Goal: Transaction & Acquisition: Purchase product/service

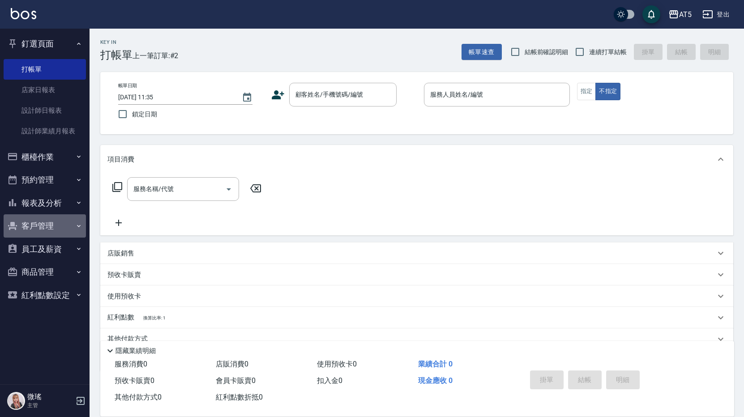
click at [33, 225] on button "客戶管理" at bounding box center [45, 225] width 82 height 23
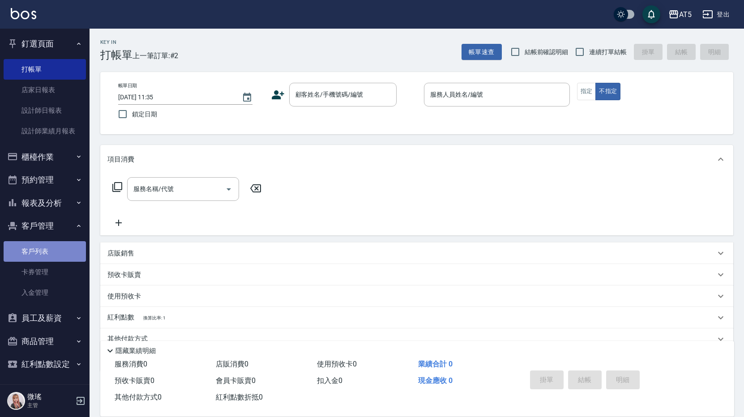
click at [50, 251] on link "客戶列表" at bounding box center [45, 251] width 82 height 21
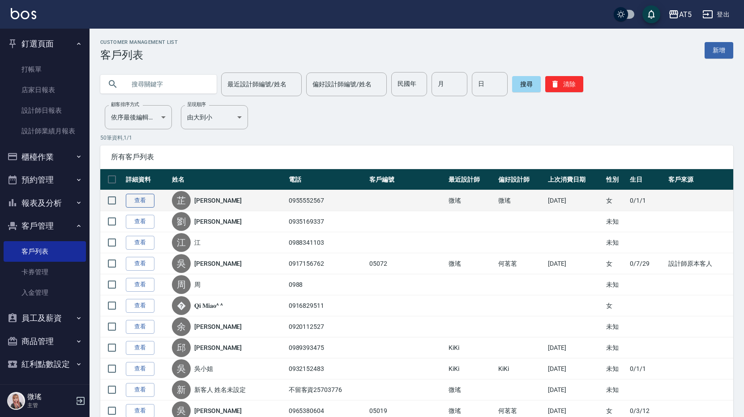
click at [139, 197] on link "查看" at bounding box center [140, 201] width 29 height 14
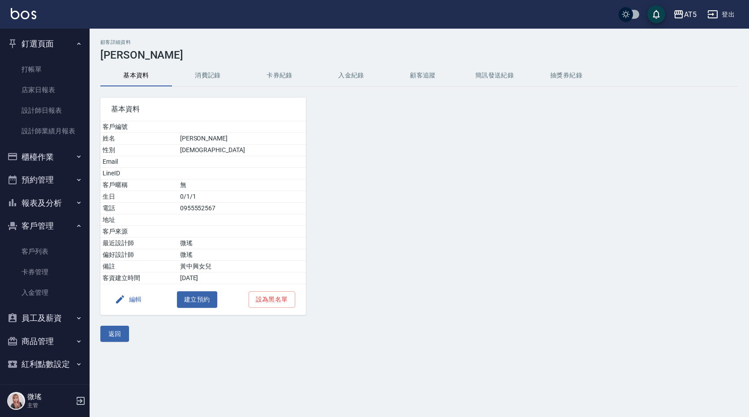
click at [203, 78] on button "消費記錄" at bounding box center [208, 75] width 72 height 21
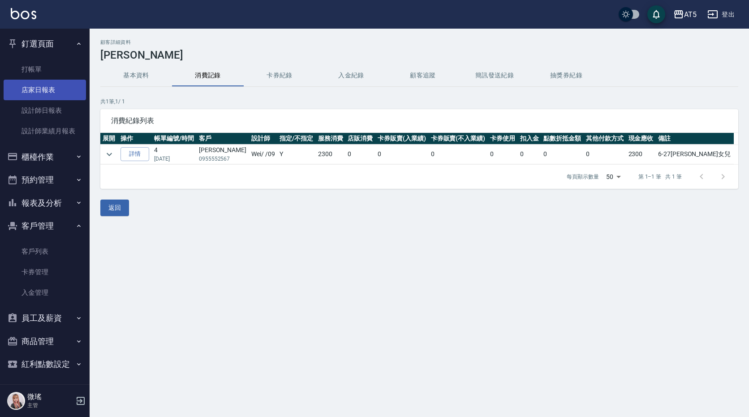
click at [36, 81] on link "店家日報表" at bounding box center [45, 90] width 82 height 21
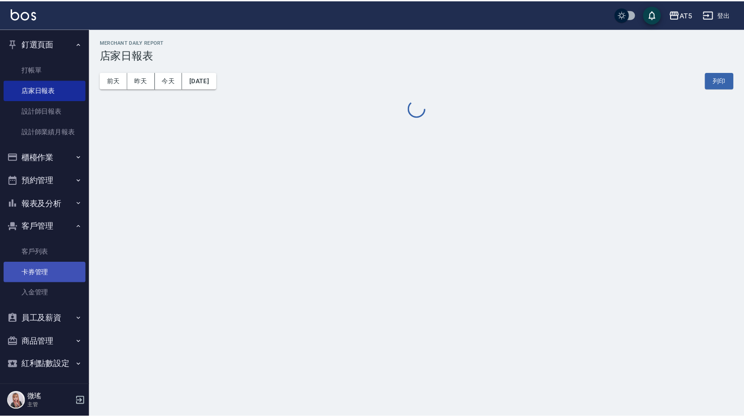
scroll to position [2, 0]
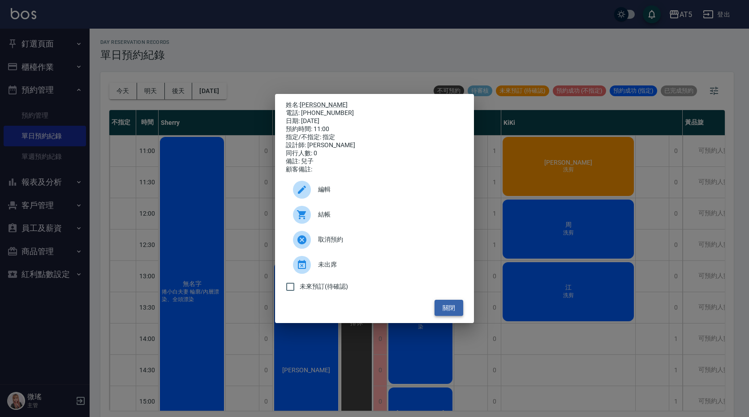
click at [458, 310] on button "關閉" at bounding box center [448, 308] width 29 height 17
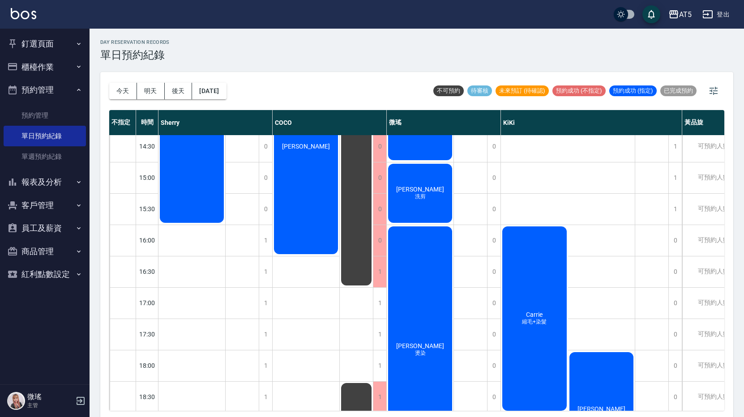
scroll to position [90, 0]
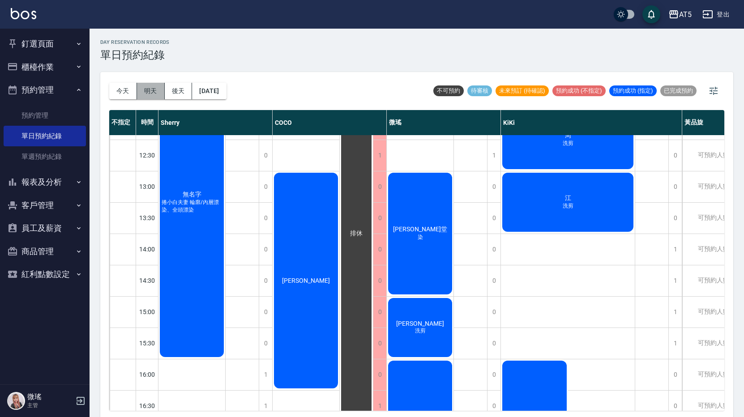
click at [147, 93] on button "明天" at bounding box center [151, 91] width 28 height 17
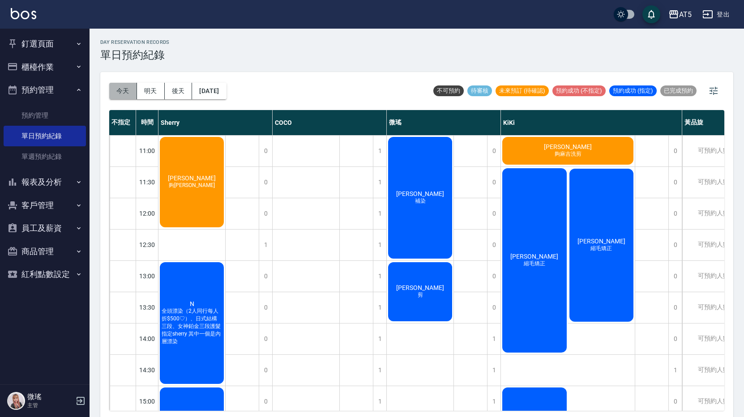
click at [110, 89] on button "今天" at bounding box center [123, 91] width 28 height 17
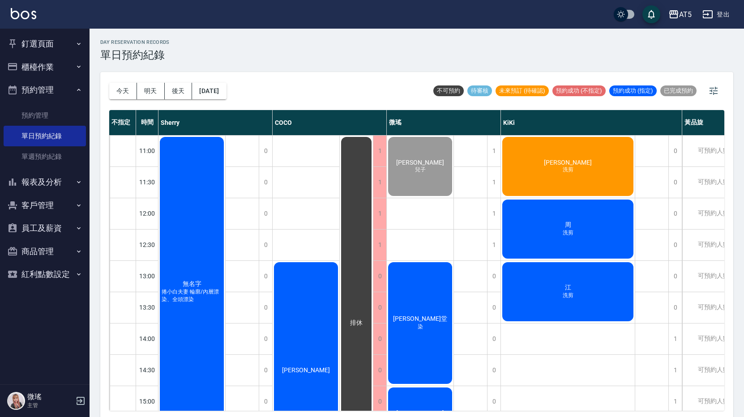
click at [34, 47] on button "釘選頁面" at bounding box center [45, 43] width 82 height 23
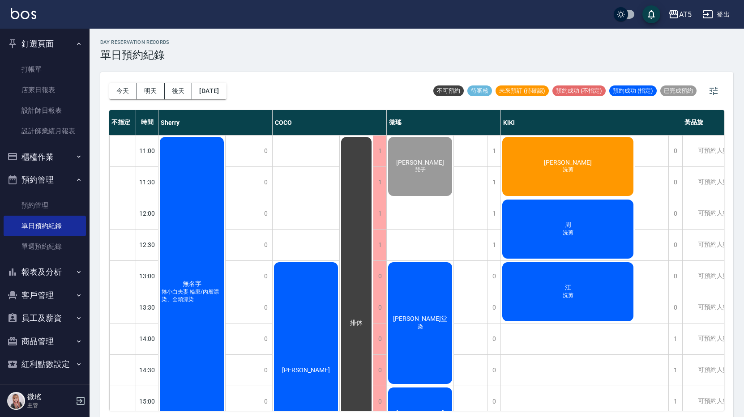
click at [225, 180] on div "馮小姐 洗剪" at bounding box center [192, 292] width 67 height 313
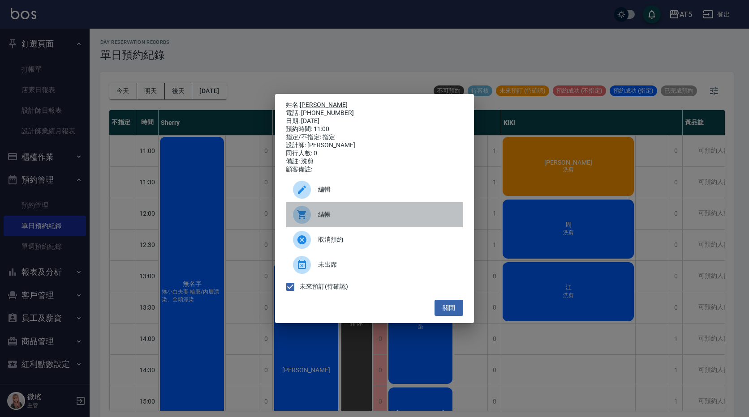
click at [315, 217] on div at bounding box center [305, 215] width 25 height 18
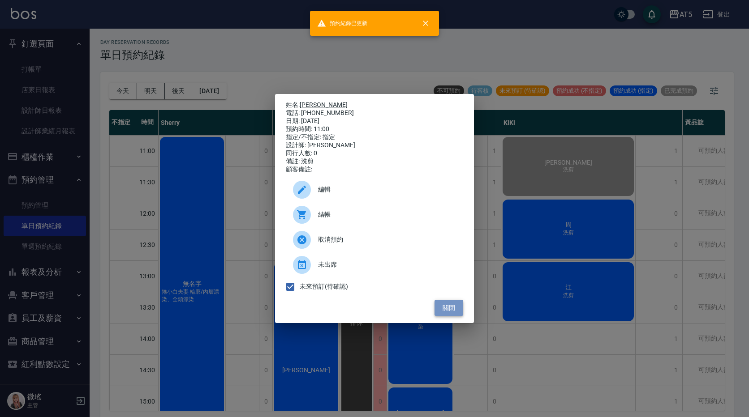
click at [439, 308] on button "關閉" at bounding box center [448, 308] width 29 height 17
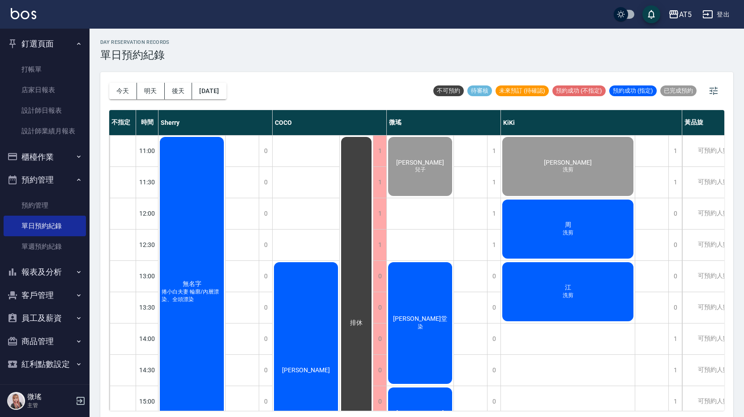
click at [203, 280] on span "周" at bounding box center [192, 284] width 22 height 8
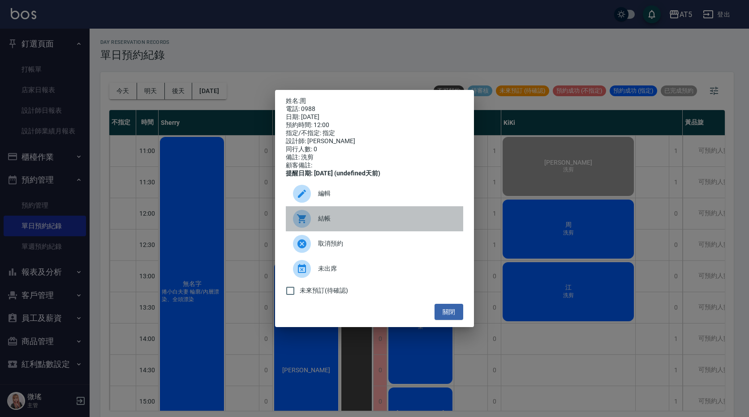
click at [389, 223] on span "結帳" at bounding box center [387, 218] width 138 height 9
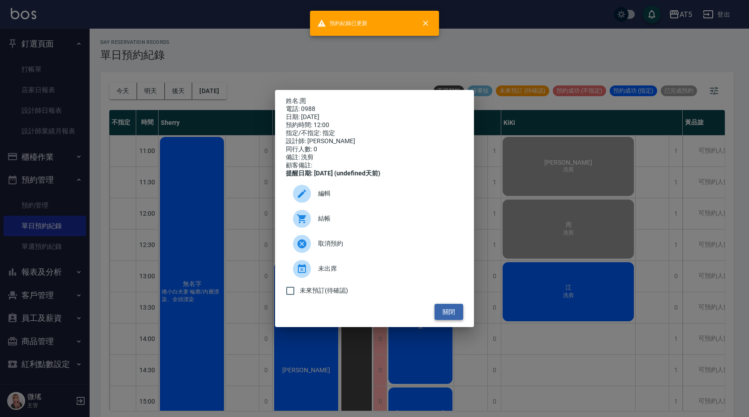
click at [452, 318] on button "關閉" at bounding box center [448, 312] width 29 height 17
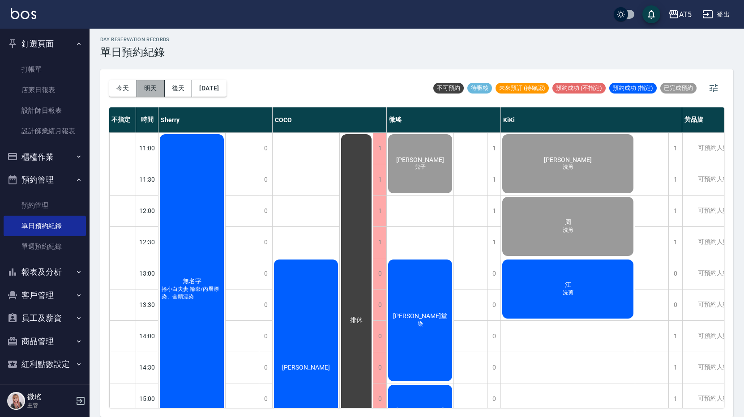
click at [154, 88] on button "明天" at bounding box center [151, 88] width 28 height 17
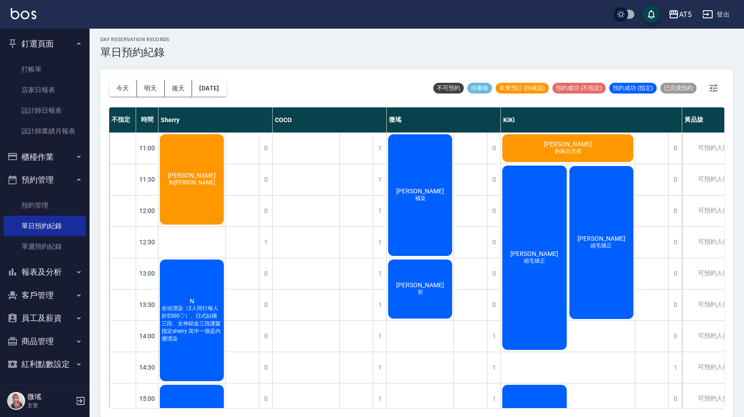
scroll to position [134, 0]
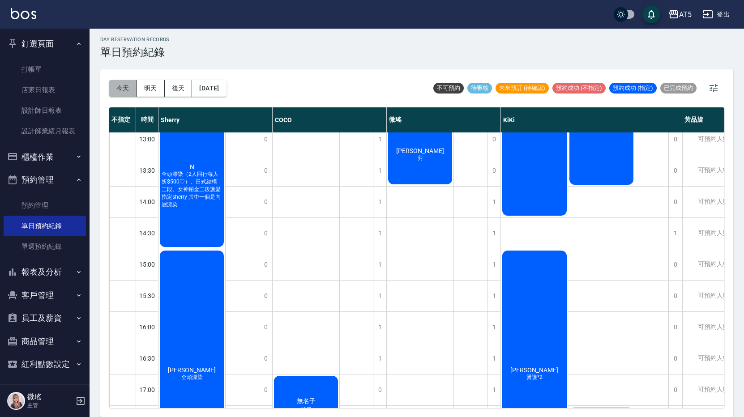
click at [116, 83] on button "今天" at bounding box center [123, 88] width 28 height 17
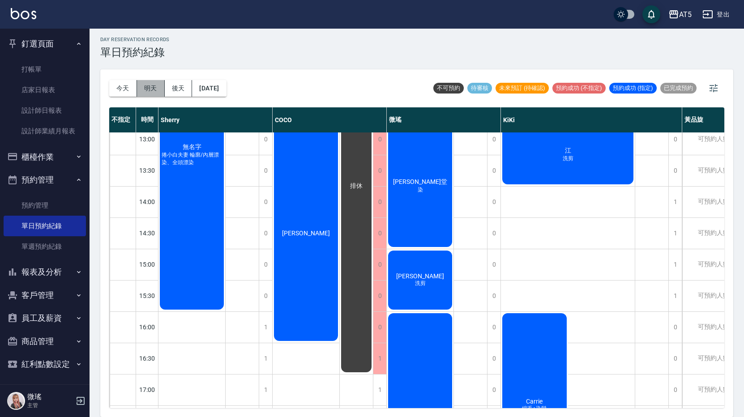
click at [152, 92] on button "明天" at bounding box center [151, 88] width 28 height 17
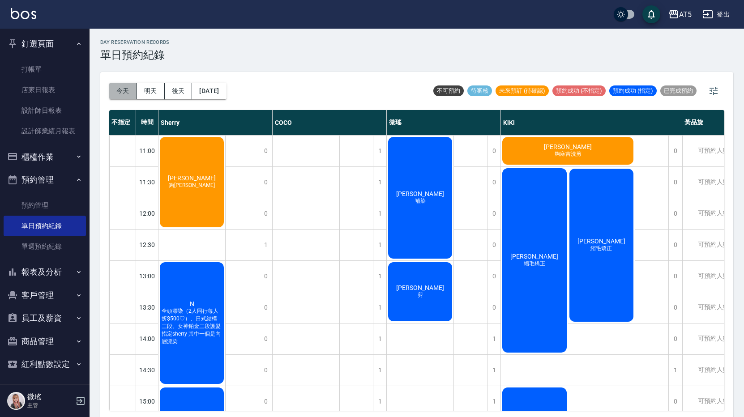
click at [133, 88] on button "今天" at bounding box center [123, 91] width 28 height 17
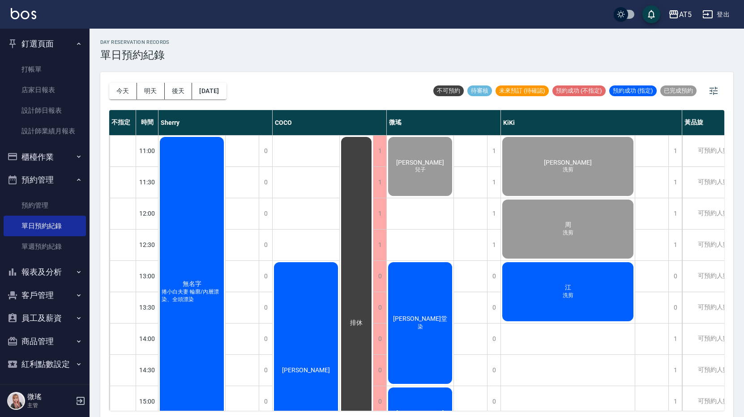
scroll to position [3, 0]
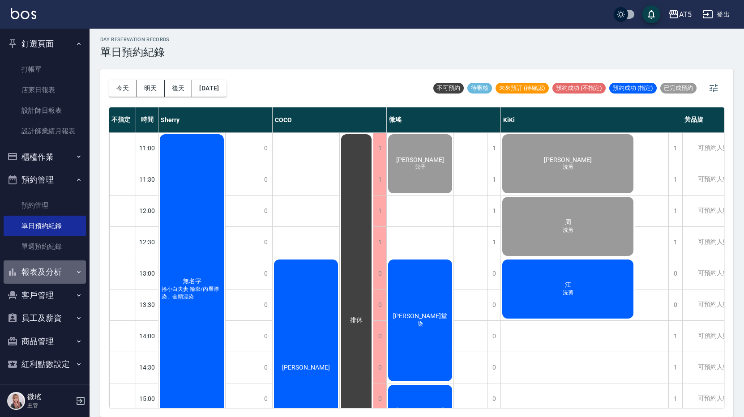
click at [51, 269] on button "報表及分析" at bounding box center [45, 272] width 82 height 23
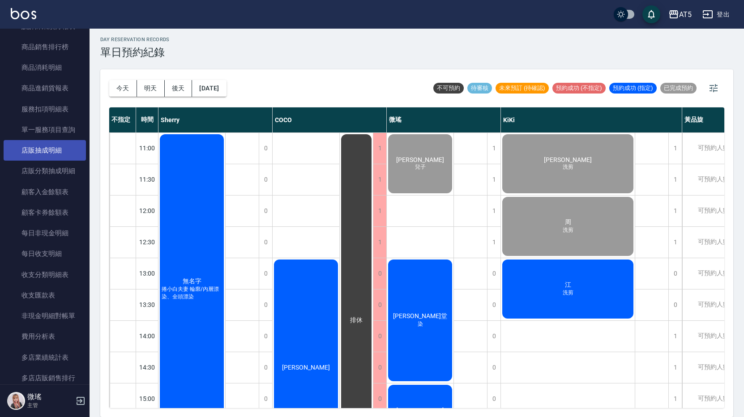
scroll to position [693, 0]
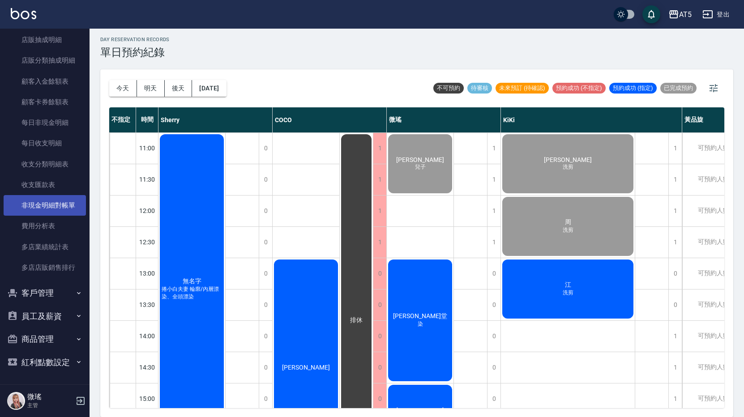
click at [51, 208] on link "非現金明細對帳單" at bounding box center [45, 205] width 82 height 21
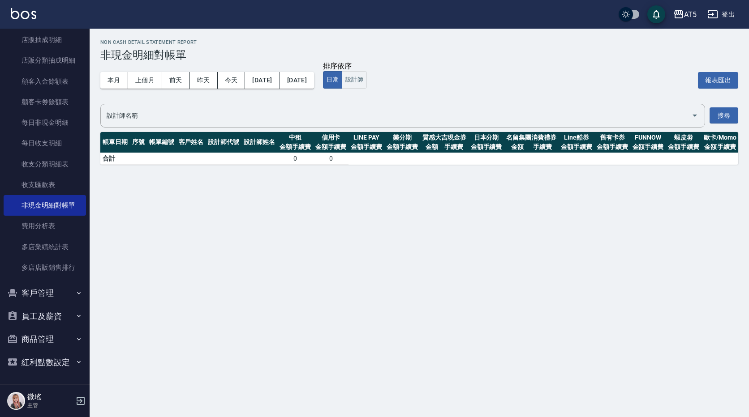
drag, startPoint x: 148, startPoint y: 82, endPoint x: 152, endPoint y: 89, distance: 8.2
click at [152, 86] on button "上個月" at bounding box center [145, 80] width 34 height 17
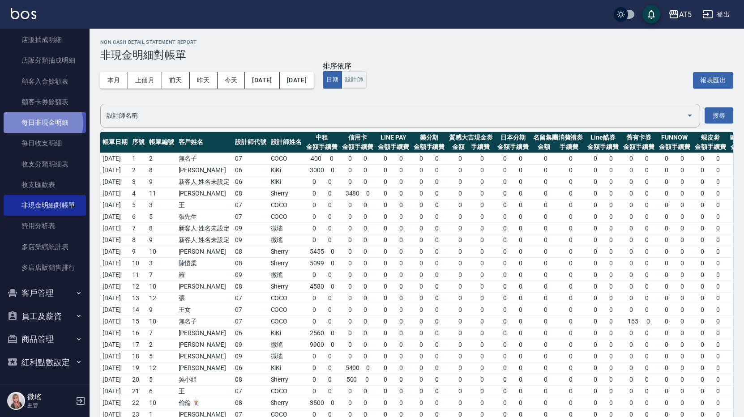
click at [39, 123] on link "每日非現金明細" at bounding box center [45, 122] width 82 height 21
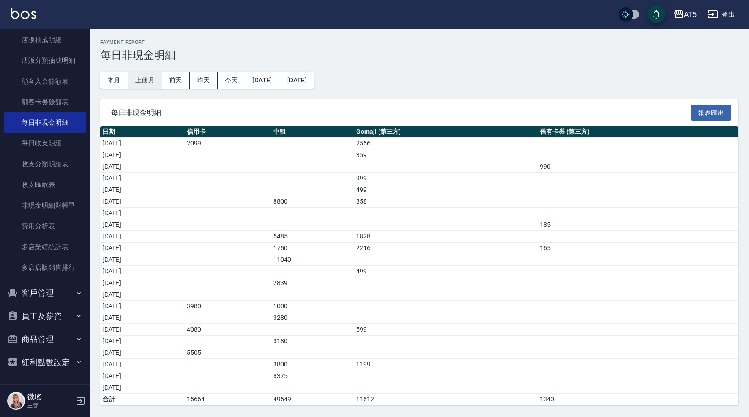
click at [150, 81] on button "上個月" at bounding box center [145, 80] width 34 height 17
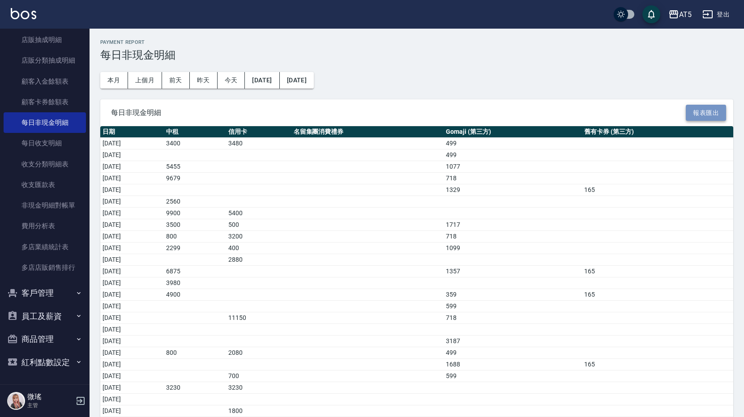
click at [699, 107] on button "報表匯出" at bounding box center [706, 113] width 40 height 17
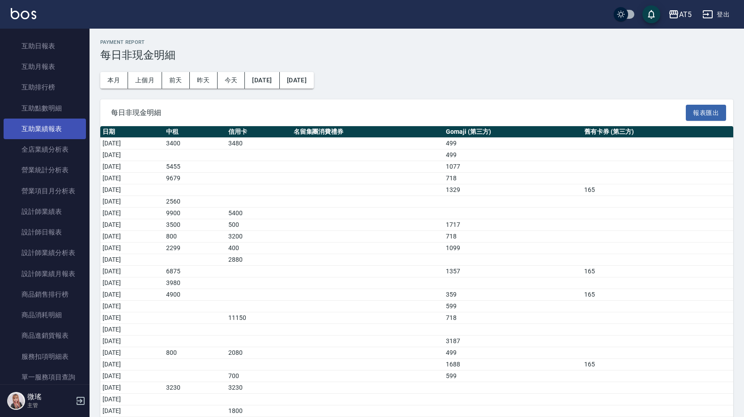
scroll to position [155, 0]
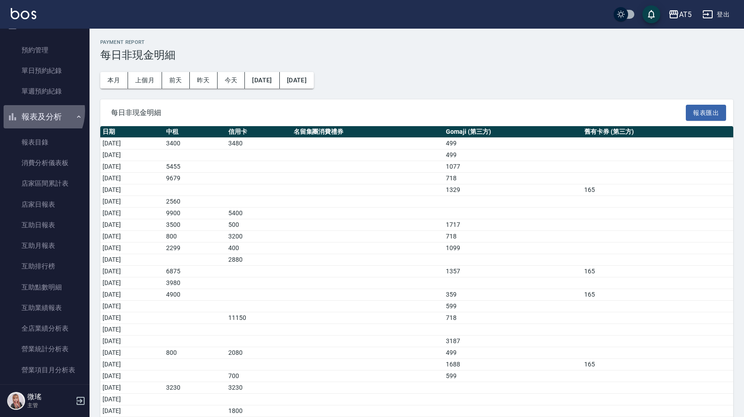
click at [31, 111] on button "報表及分析" at bounding box center [45, 116] width 82 height 23
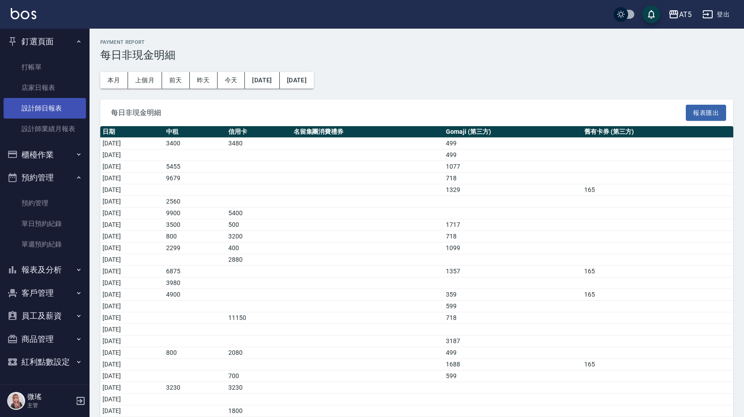
scroll to position [2, 0]
click at [56, 176] on button "預約管理" at bounding box center [45, 177] width 82 height 23
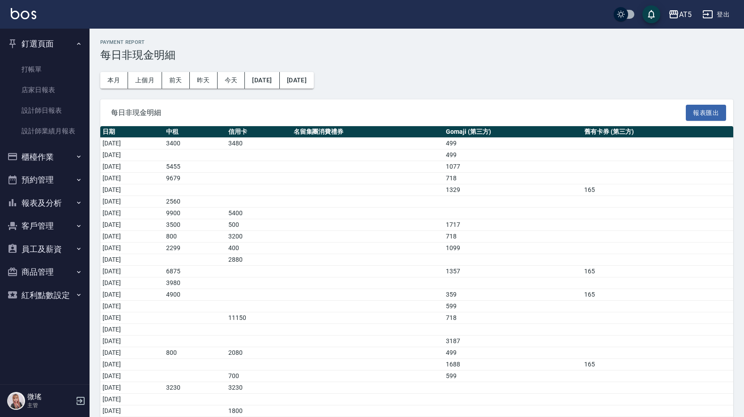
scroll to position [0, 0]
click at [50, 175] on button "預約管理" at bounding box center [45, 179] width 82 height 23
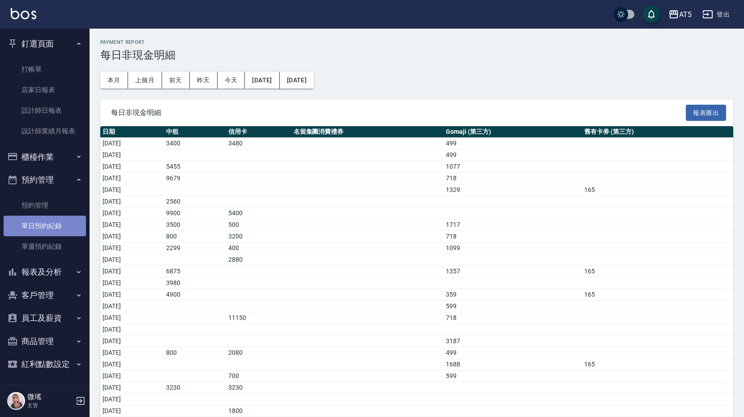
click at [56, 221] on link "單日預約紀錄" at bounding box center [45, 226] width 82 height 21
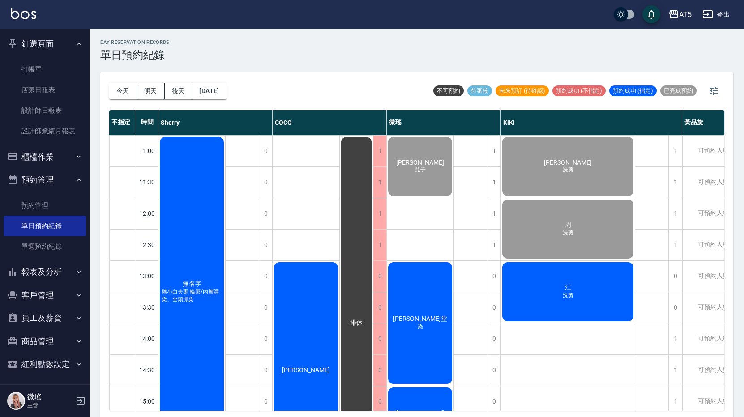
click at [225, 284] on div "江 洗剪" at bounding box center [192, 292] width 67 height 313
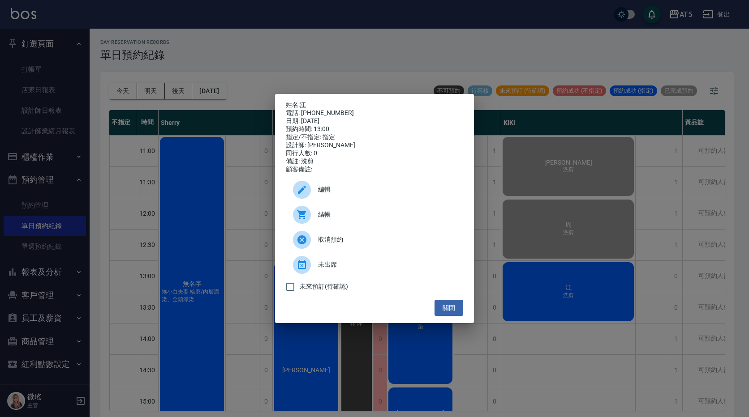
click at [370, 216] on span "結帳" at bounding box center [387, 214] width 138 height 9
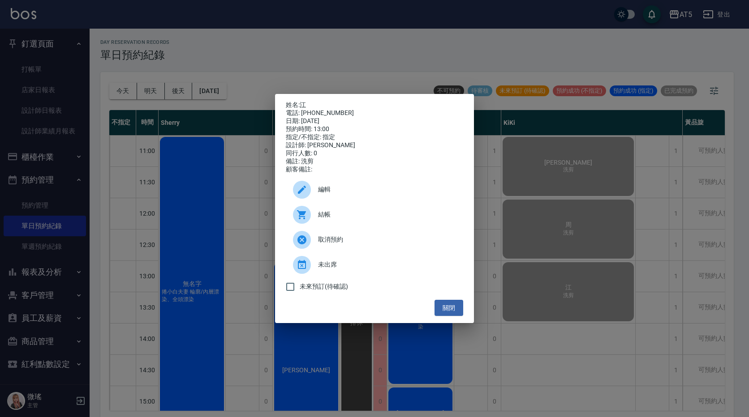
click at [333, 218] on span "結帳" at bounding box center [387, 214] width 138 height 9
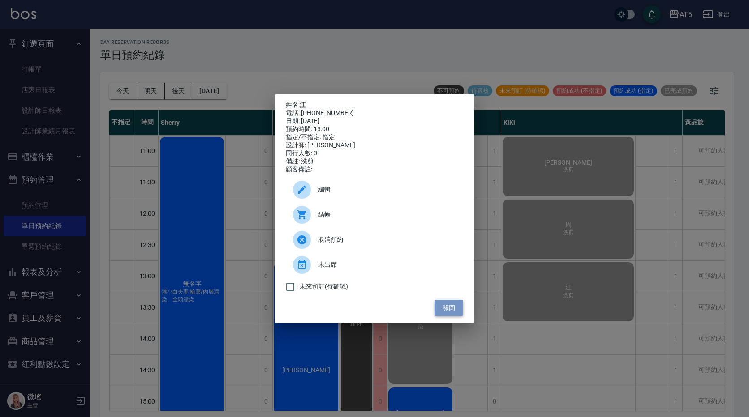
click at [461, 311] on button "關閉" at bounding box center [448, 308] width 29 height 17
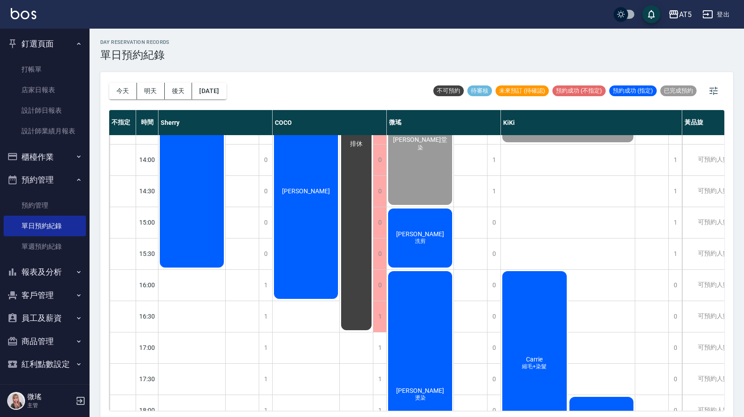
scroll to position [224, 0]
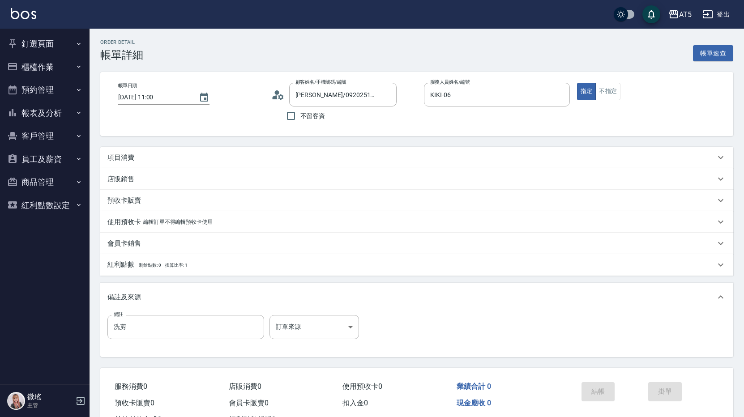
click at [297, 155] on div "項目消費" at bounding box center [411, 157] width 608 height 9
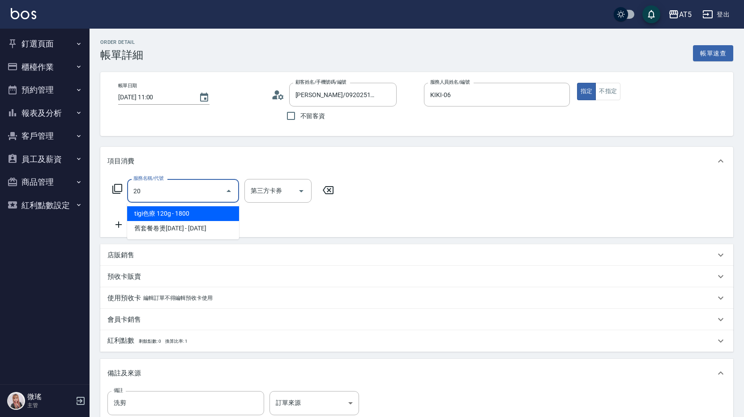
type input "201"
type input "30"
type input "洗髮(201)"
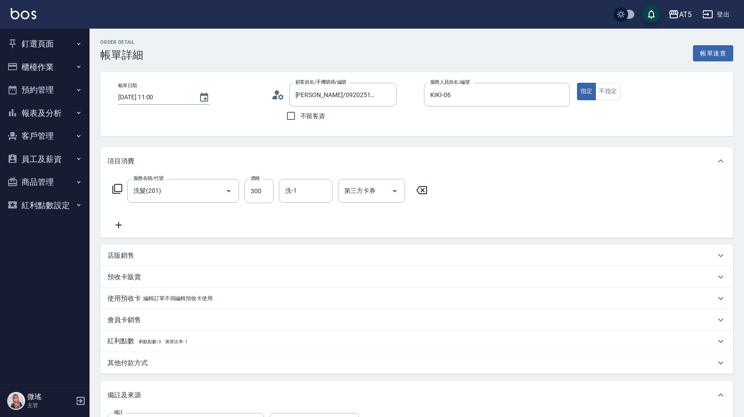
click at [116, 221] on icon at bounding box center [118, 225] width 22 height 11
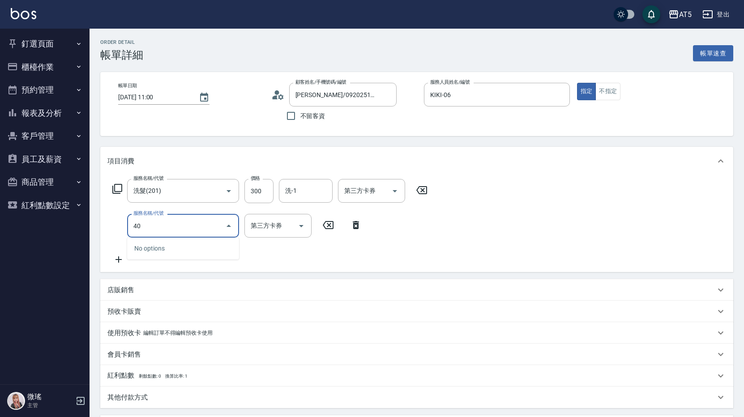
type input "401"
type input "70"
type input "剪髮(401)"
click at [605, 91] on button "不指定" at bounding box center [608, 91] width 25 height 17
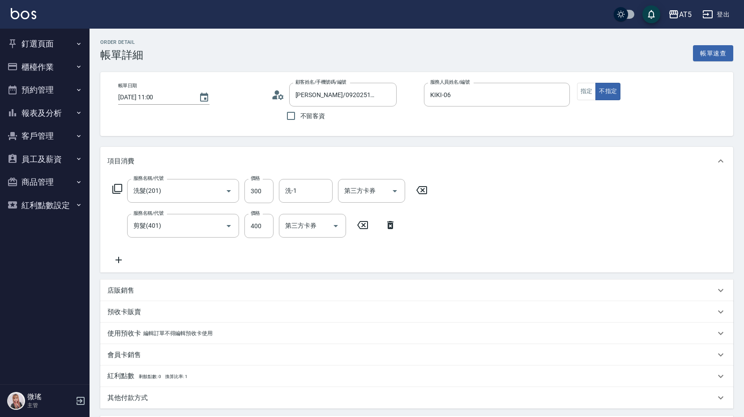
scroll to position [170, 0]
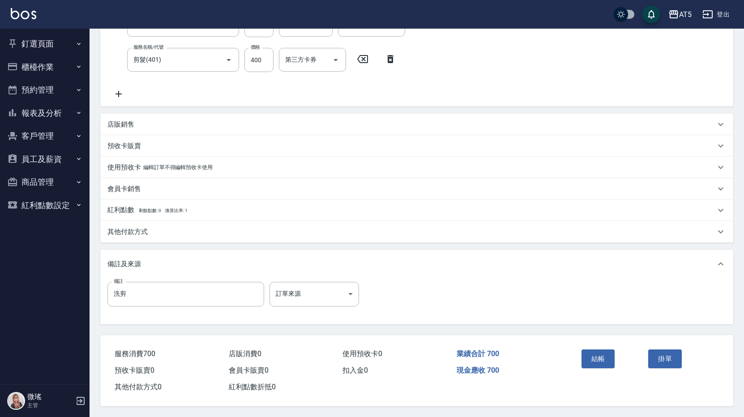
click at [578, 364] on div "結帳" at bounding box center [611, 365] width 67 height 39
click at [594, 359] on button "結帳" at bounding box center [599, 359] width 34 height 19
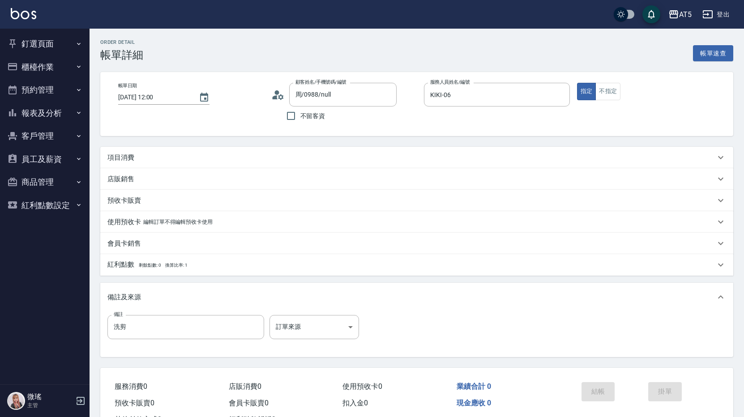
click at [304, 160] on div "項目消費" at bounding box center [411, 157] width 608 height 9
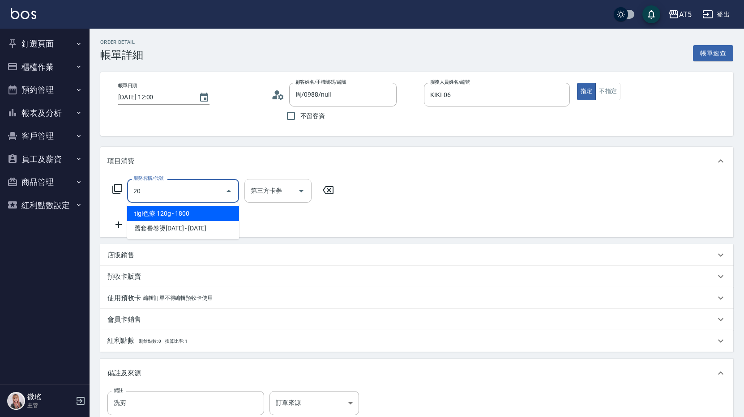
type input "201"
type input "30"
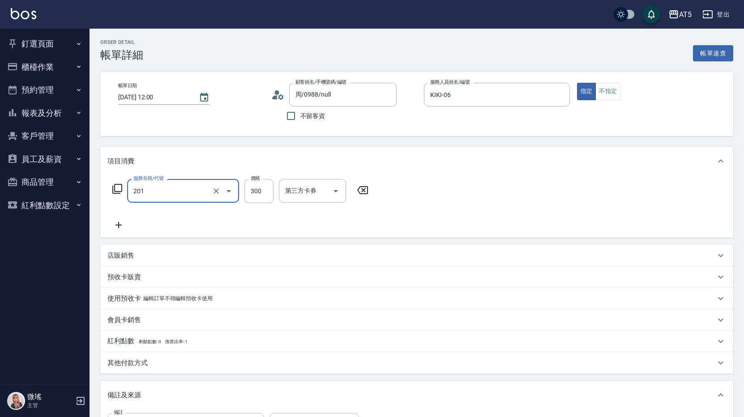
type input "洗髮(201)"
click at [121, 227] on icon at bounding box center [118, 225] width 22 height 11
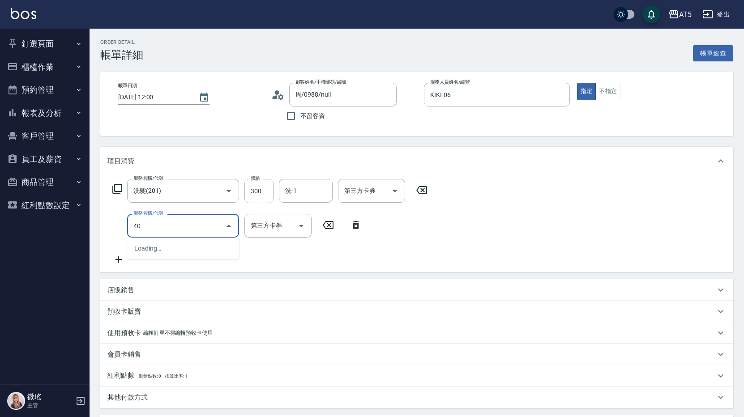
type input "401"
type input "70"
type input "剪髮(401)"
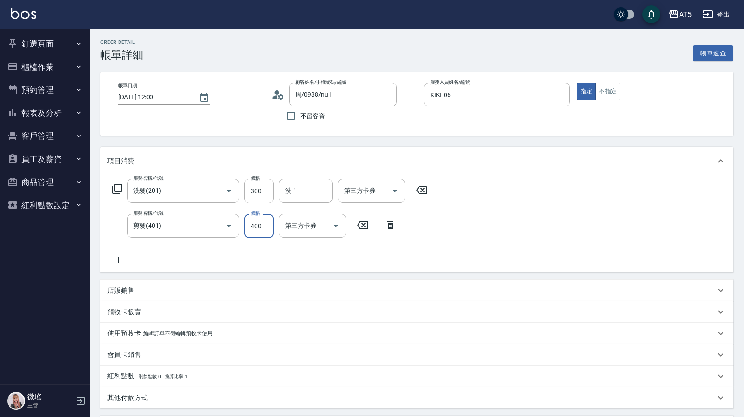
scroll to position [170, 0]
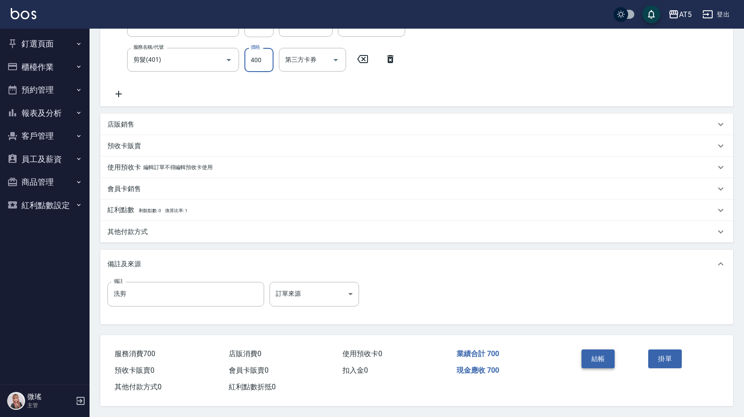
click at [601, 355] on button "結帳" at bounding box center [599, 359] width 34 height 19
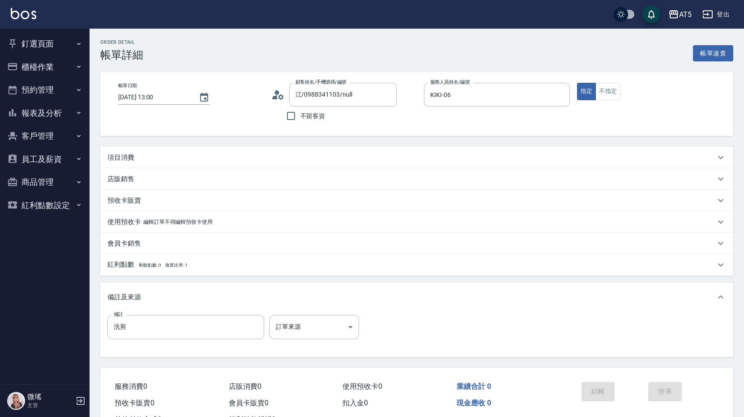
click at [194, 161] on div "項目消費" at bounding box center [411, 157] width 608 height 9
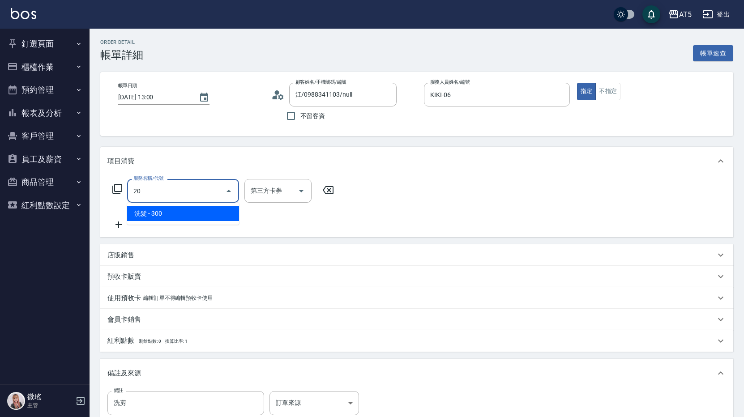
type input "201"
type input "30"
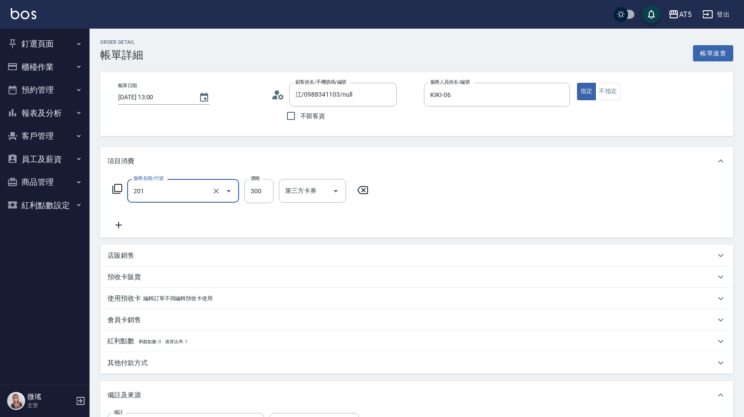
type input "洗髮(201)"
click at [123, 222] on icon at bounding box center [118, 225] width 22 height 11
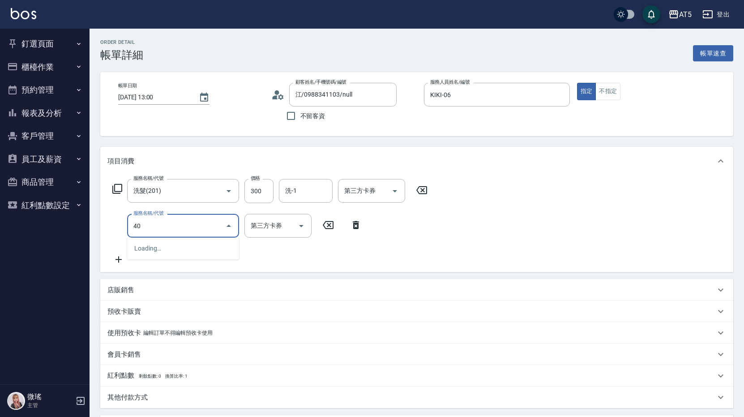
type input "401"
type input "70"
type input "剪髮(401)"
drag, startPoint x: 610, startPoint y: 96, endPoint x: 642, endPoint y: 207, distance: 115.4
click at [610, 97] on button "不指定" at bounding box center [608, 91] width 25 height 17
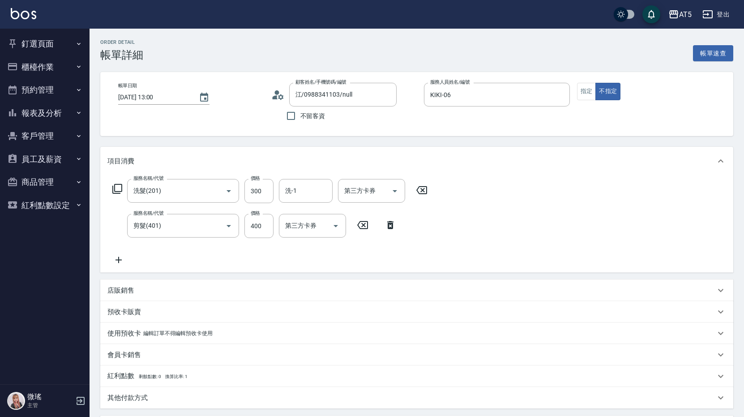
scroll to position [170, 0]
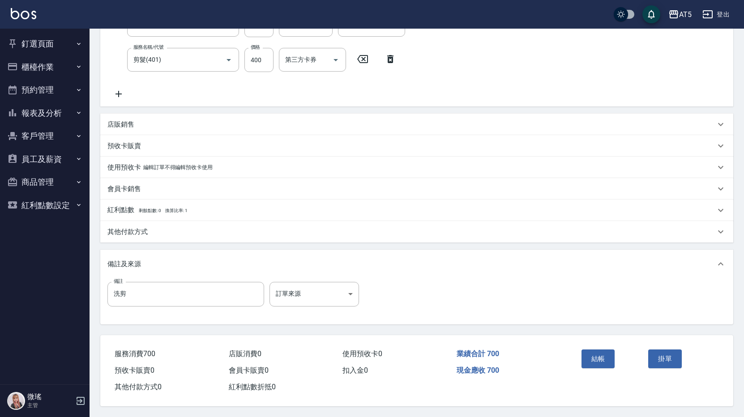
click at [595, 352] on button "結帳" at bounding box center [599, 359] width 34 height 19
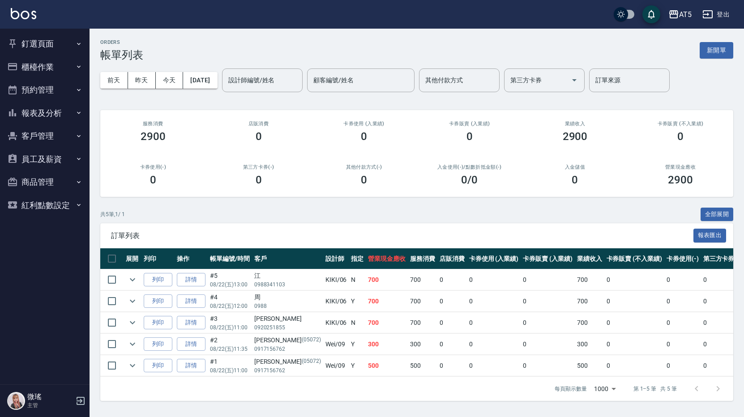
click at [47, 36] on button "釘選頁面" at bounding box center [45, 43] width 82 height 23
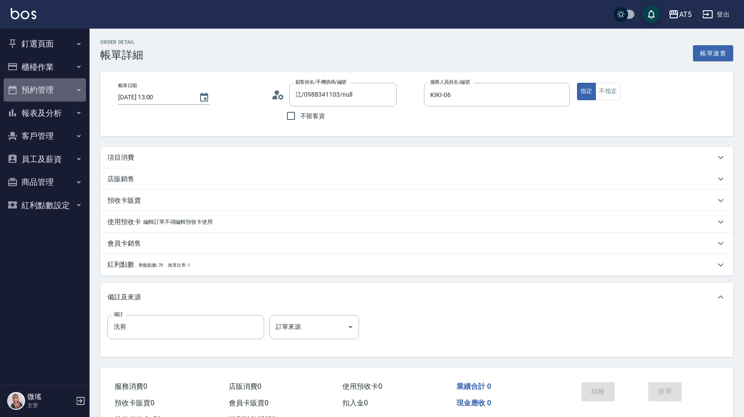
click at [47, 86] on button "預約管理" at bounding box center [45, 89] width 82 height 23
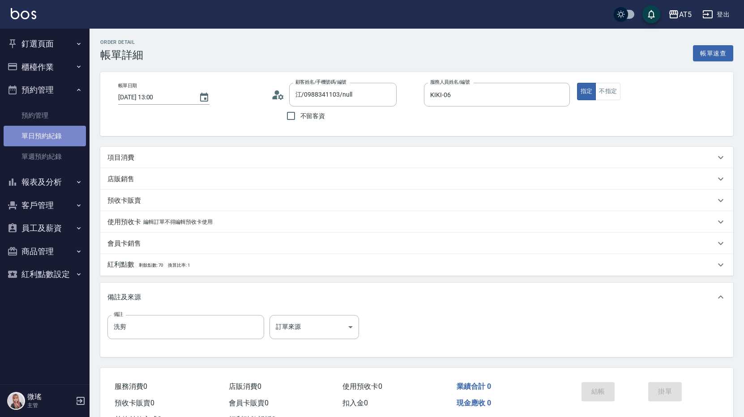
click at [57, 135] on link "單日預約紀錄" at bounding box center [45, 136] width 82 height 21
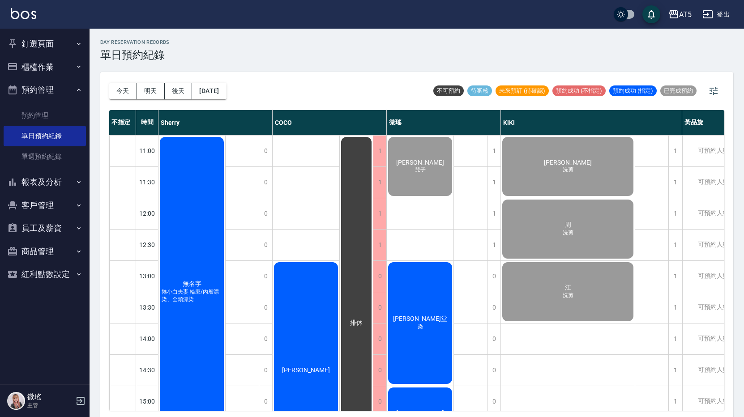
click at [225, 333] on div "德恩堂 染" at bounding box center [192, 292] width 67 height 313
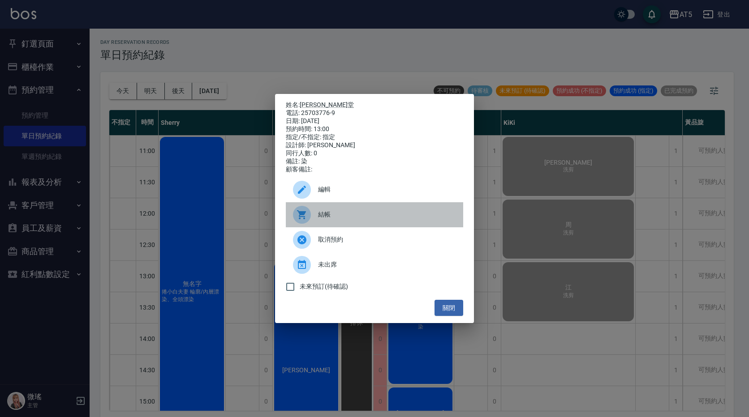
click at [337, 219] on span "結帳" at bounding box center [387, 214] width 138 height 9
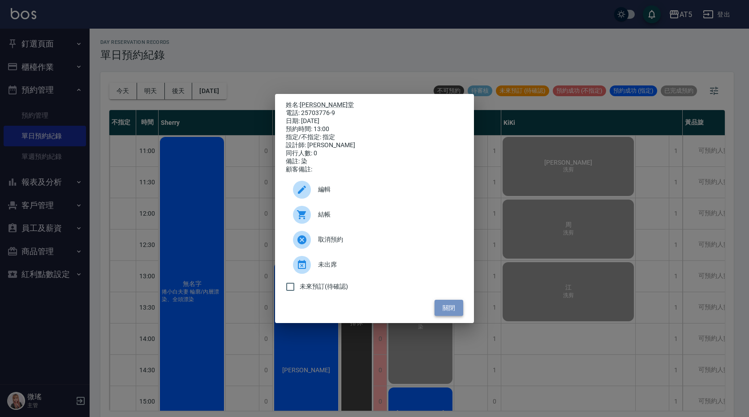
click at [456, 310] on button "關閉" at bounding box center [448, 308] width 29 height 17
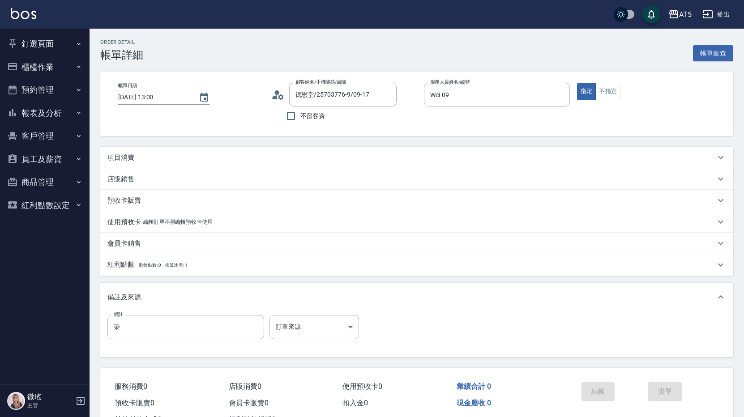
click at [138, 158] on div "項目消費" at bounding box center [411, 157] width 608 height 9
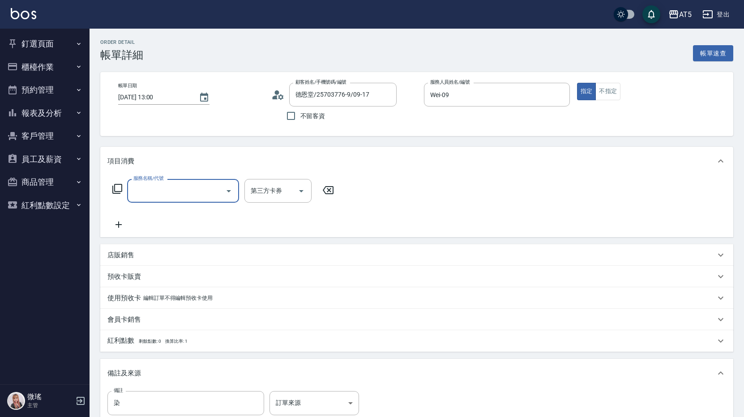
click at [158, 194] on input "服務名稱/代號" at bounding box center [176, 191] width 90 height 16
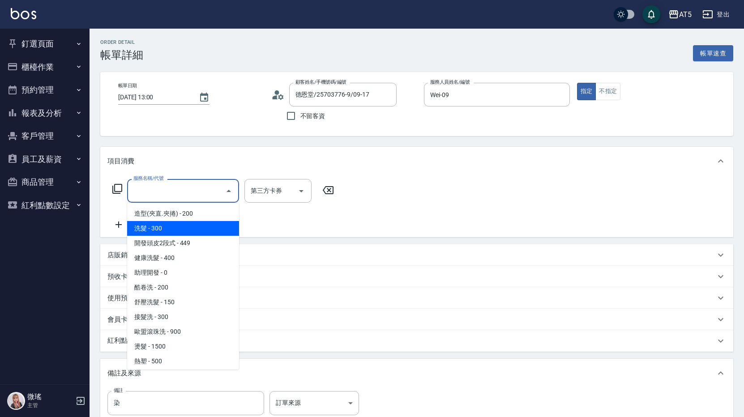
click at [168, 228] on span "洗髮 - 300" at bounding box center [183, 228] width 112 height 15
type input "洗髮(201)"
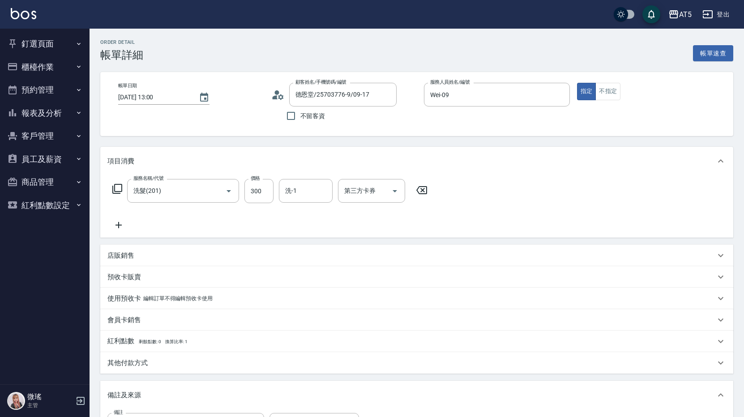
drag, startPoint x: 118, startPoint y: 222, endPoint x: 122, endPoint y: 217, distance: 6.0
click at [121, 218] on div "服務名稱/代號 洗髮(201) 服務名稱/代號 價格 300 價格 洗-1 洗-1 第三方卡券 第三方卡券" at bounding box center [270, 204] width 326 height 51
click at [118, 223] on icon at bounding box center [118, 225] width 22 height 11
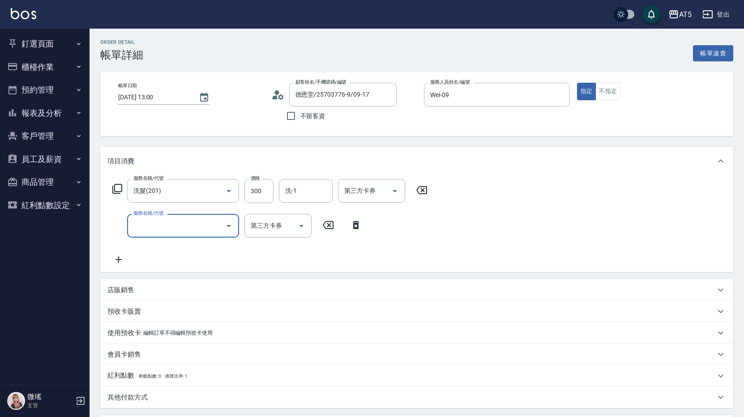
click at [143, 231] on input "服務名稱/代號" at bounding box center [176, 226] width 90 height 16
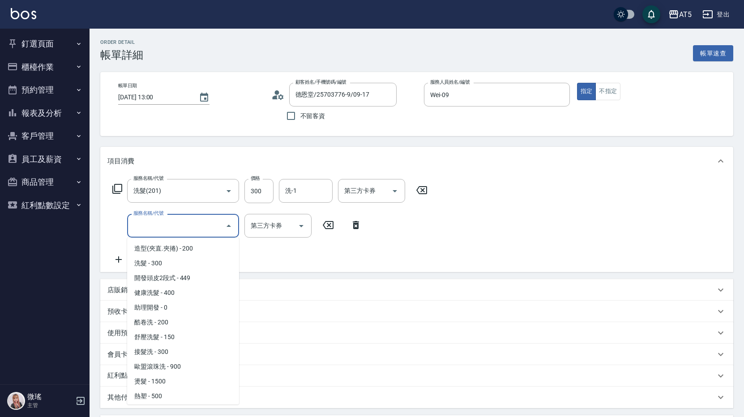
scroll to position [179, 0]
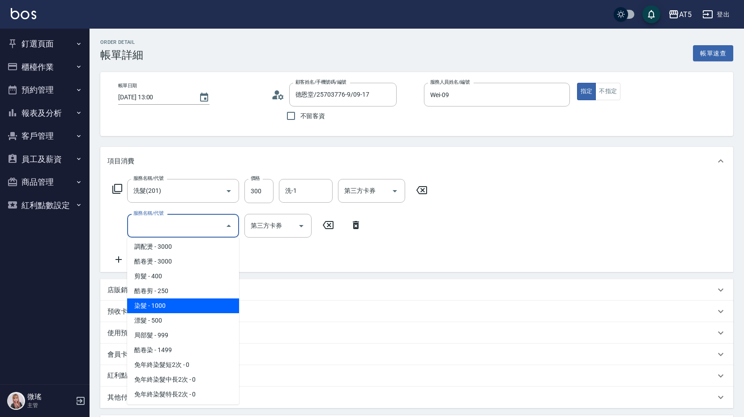
click at [175, 305] on span "染髮 - 1000" at bounding box center [183, 306] width 112 height 15
type input "130"
type input "染髮(501)"
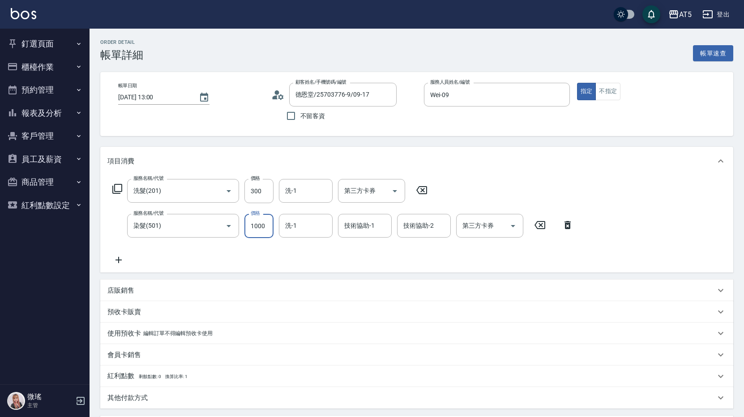
type input "30"
type input "120"
type input "40"
type input "1200"
type input "150"
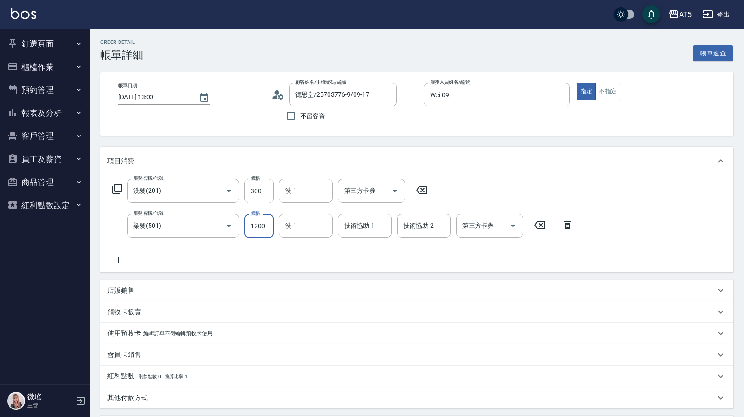
scroll to position [134, 0]
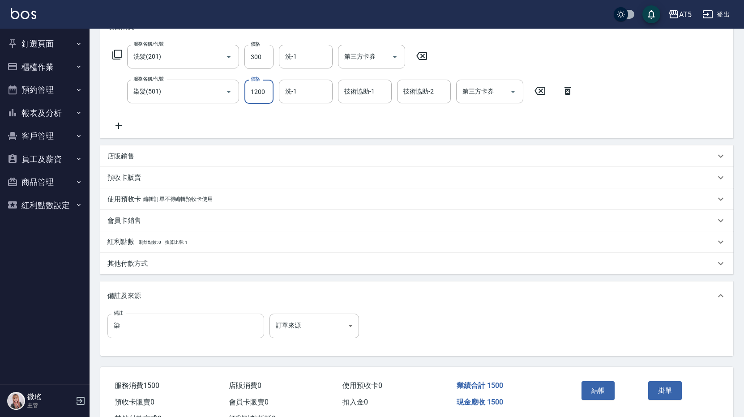
type input "1200"
click at [133, 324] on input "染" at bounding box center [185, 326] width 157 height 24
click at [149, 326] on input "染55-31+7-2*9%" at bounding box center [185, 326] width 157 height 24
type input "染55-31+7-2+4-0*9%"
click at [593, 397] on button "結帳" at bounding box center [599, 391] width 34 height 19
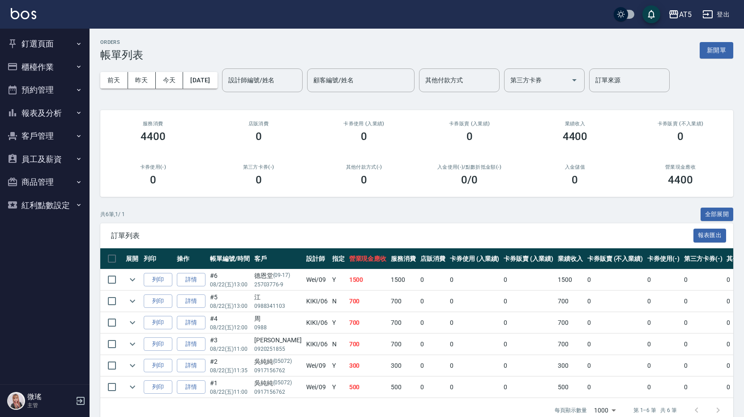
scroll to position [23, 0]
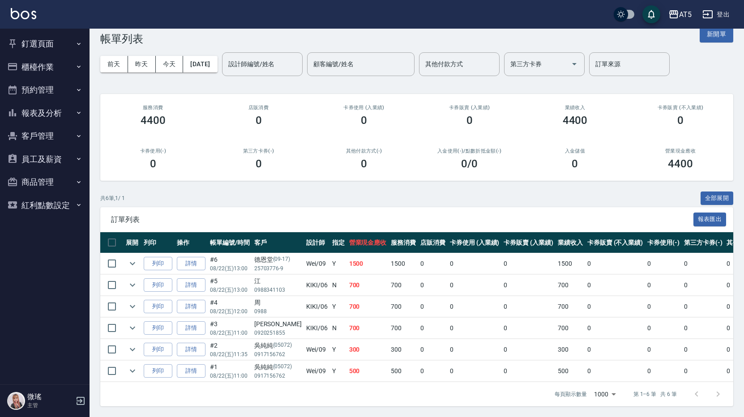
click at [44, 134] on button "客戶管理" at bounding box center [45, 135] width 82 height 23
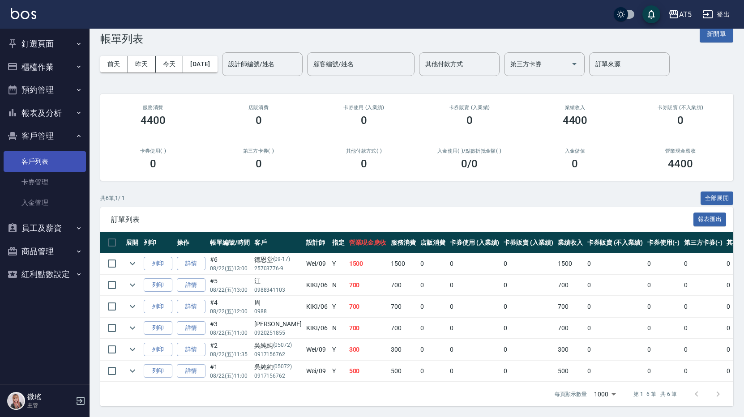
click at [44, 164] on link "客戶列表" at bounding box center [45, 161] width 82 height 21
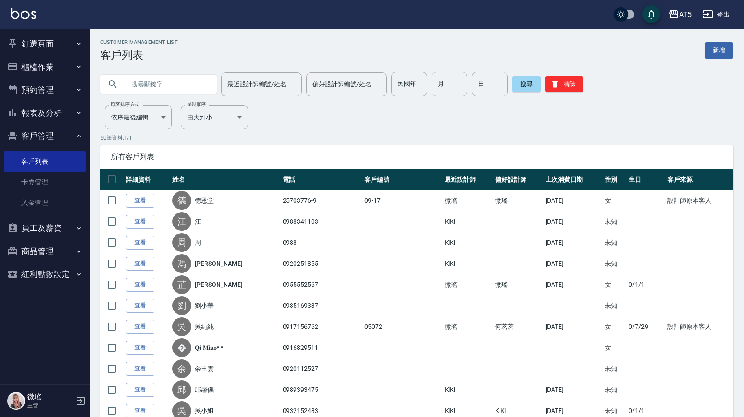
click at [166, 87] on input "text" at bounding box center [167, 84] width 84 height 24
type input "ㄌ"
type input "梨"
type input "[PERSON_NAME]"
click at [529, 87] on button "搜尋" at bounding box center [526, 84] width 29 height 16
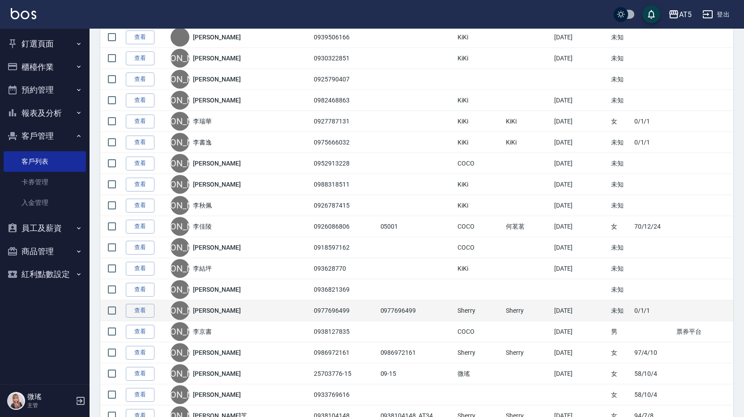
scroll to position [313, 0]
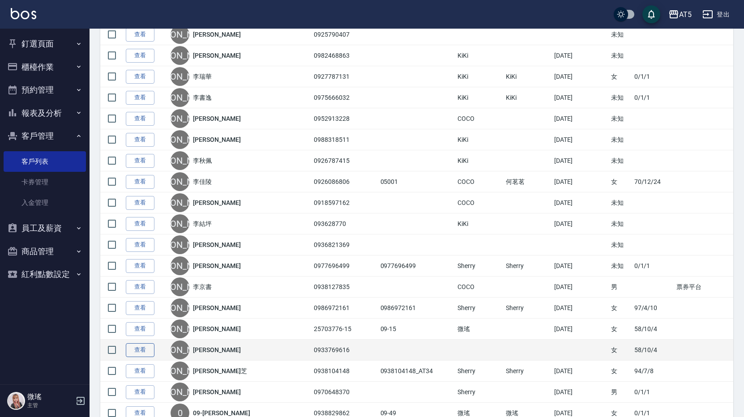
click at [133, 353] on link "查看" at bounding box center [140, 350] width 29 height 14
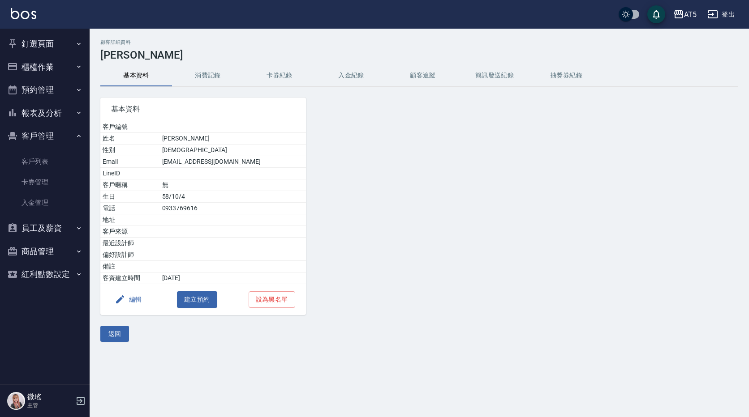
click at [203, 74] on button "消費記錄" at bounding box center [208, 75] width 72 height 21
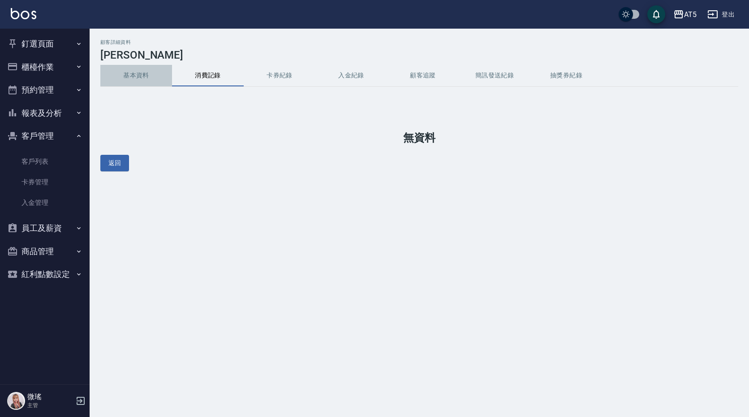
click at [139, 76] on button "基本資料" at bounding box center [136, 75] width 72 height 21
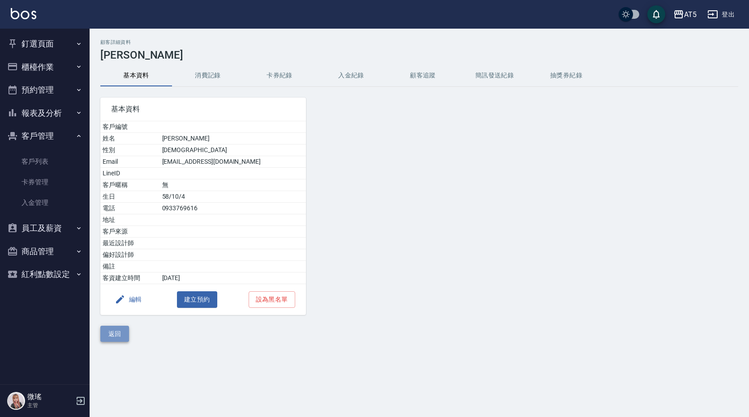
click at [115, 328] on button "返回" at bounding box center [114, 334] width 29 height 17
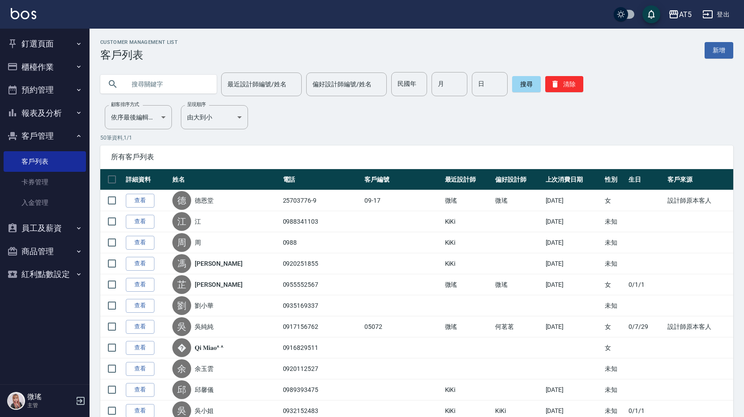
click at [159, 81] on input "text" at bounding box center [167, 84] width 84 height 24
type input "[PERSON_NAME]"
click at [531, 71] on div "[PERSON_NAME] 最近設計師編號/姓名 最近設計師編號/姓名 偏好設計師編號/姓名 偏好設計師編號/姓名 民國年 民國年 月 月 日 日 搜尋 清除" at bounding box center [412, 78] width 644 height 35
click at [516, 86] on button "搜尋" at bounding box center [526, 84] width 29 height 16
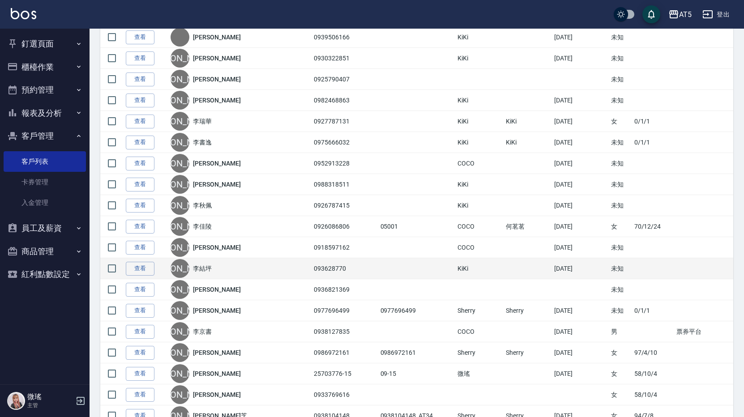
scroll to position [582, 0]
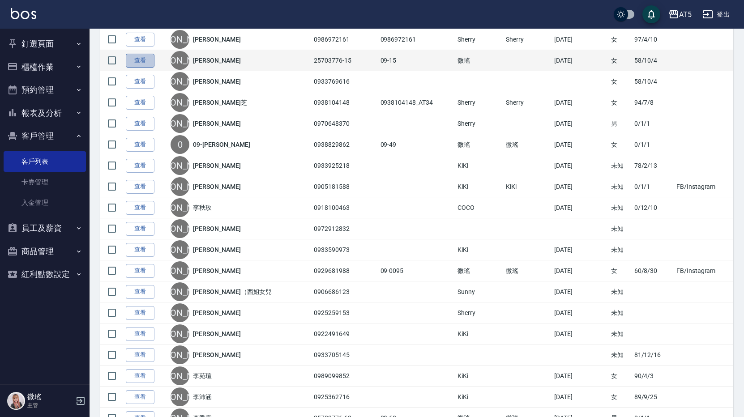
click at [133, 60] on link "查看" at bounding box center [140, 61] width 29 height 14
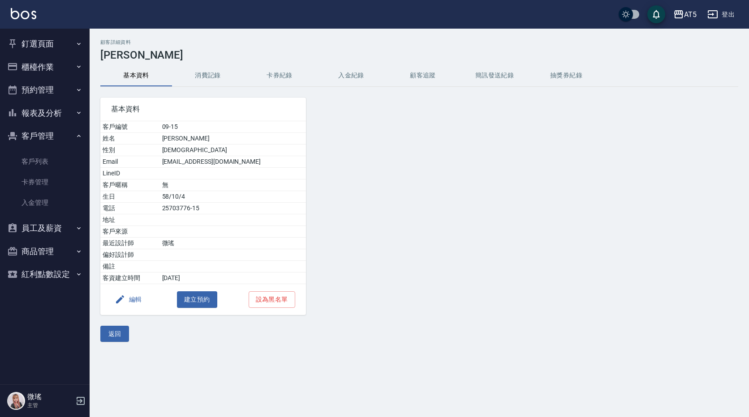
click at [216, 74] on button "消費記錄" at bounding box center [208, 75] width 72 height 21
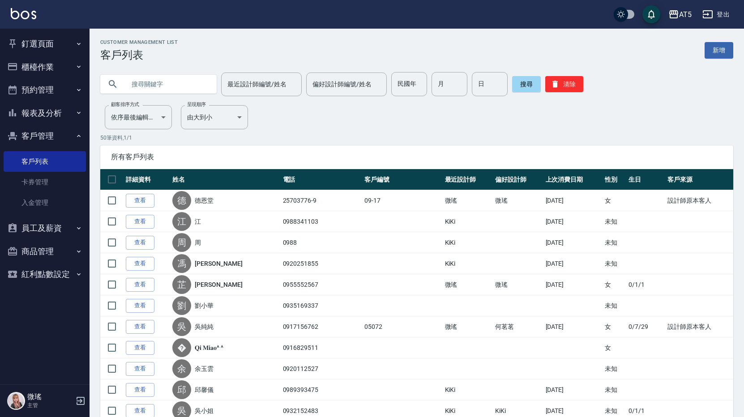
drag, startPoint x: 158, startPoint y: 92, endPoint x: 154, endPoint y: 79, distance: 13.6
click at [154, 79] on input "text" at bounding box center [167, 84] width 84 height 24
click at [156, 87] on input "text" at bounding box center [167, 84] width 84 height 24
type input "[PERSON_NAME]"
click at [527, 82] on button "搜尋" at bounding box center [526, 84] width 29 height 16
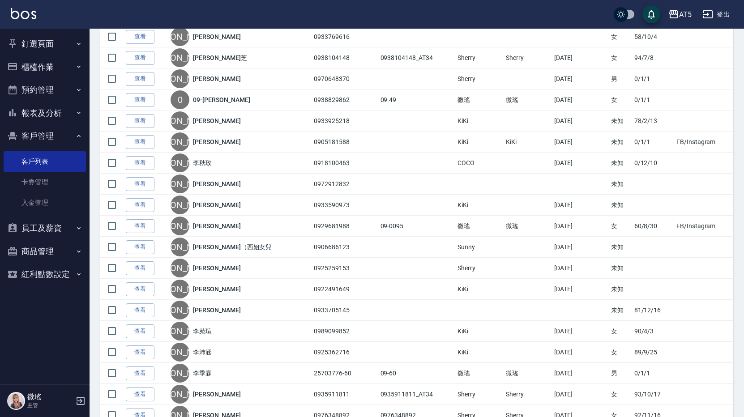
scroll to position [537, 0]
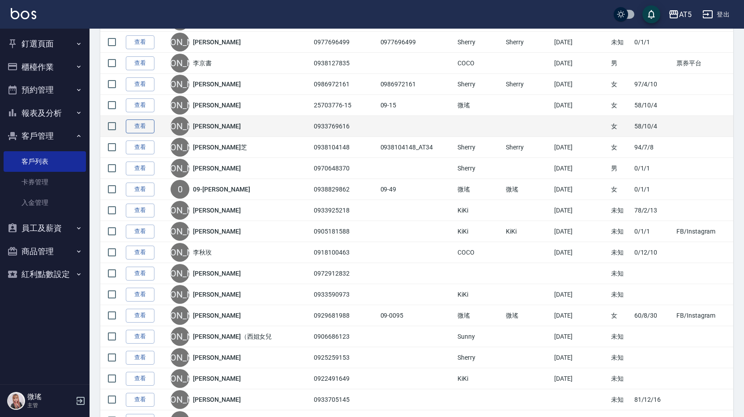
click at [136, 129] on link "查看" at bounding box center [140, 127] width 29 height 14
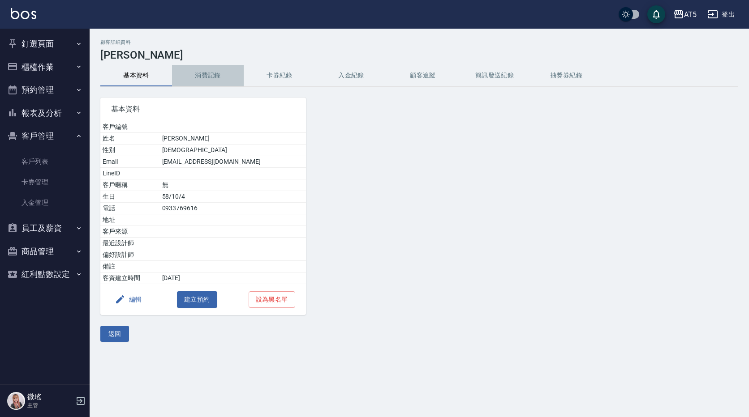
click at [201, 77] on button "消費記錄" at bounding box center [208, 75] width 72 height 21
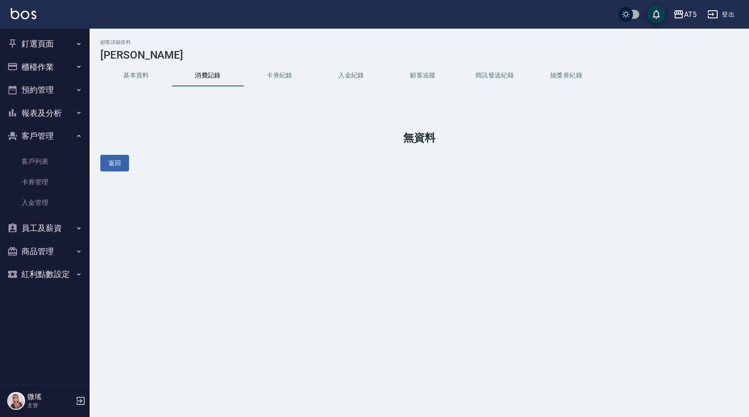
click at [34, 42] on button "釘選頁面" at bounding box center [45, 43] width 82 height 23
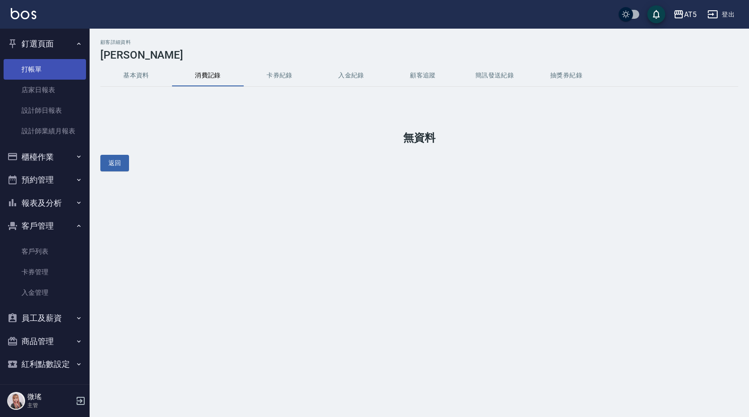
click at [50, 69] on link "打帳單" at bounding box center [45, 69] width 82 height 21
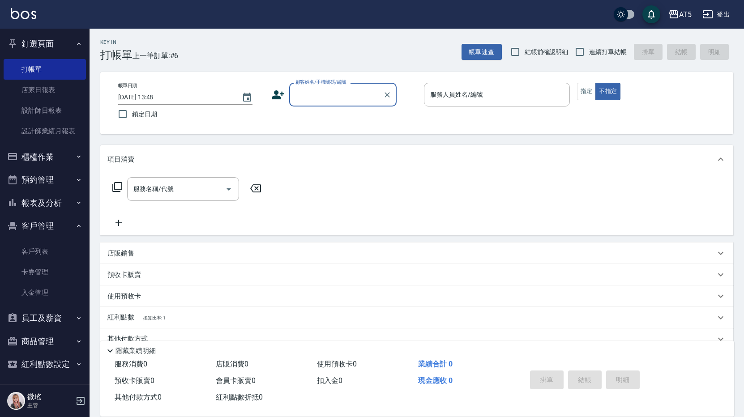
click at [336, 99] on input "顧客姓名/手機號碼/編號" at bounding box center [336, 95] width 86 height 16
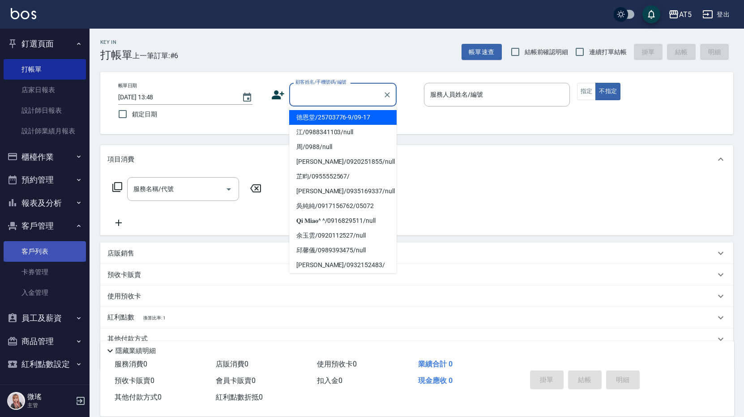
scroll to position [2, 0]
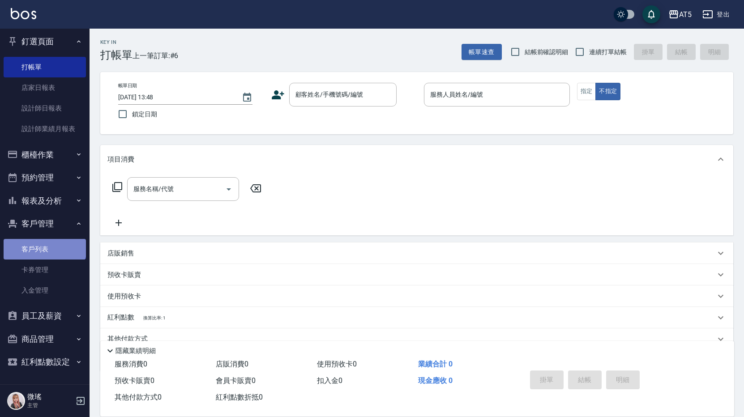
click at [44, 244] on link "客戶列表" at bounding box center [45, 249] width 82 height 21
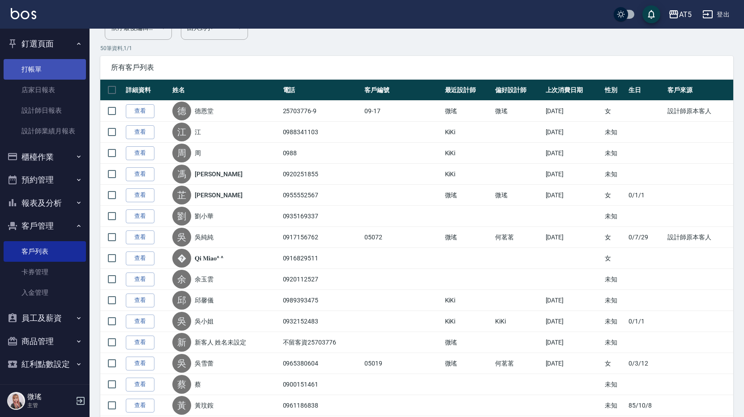
click at [32, 67] on link "打帳單" at bounding box center [45, 69] width 82 height 21
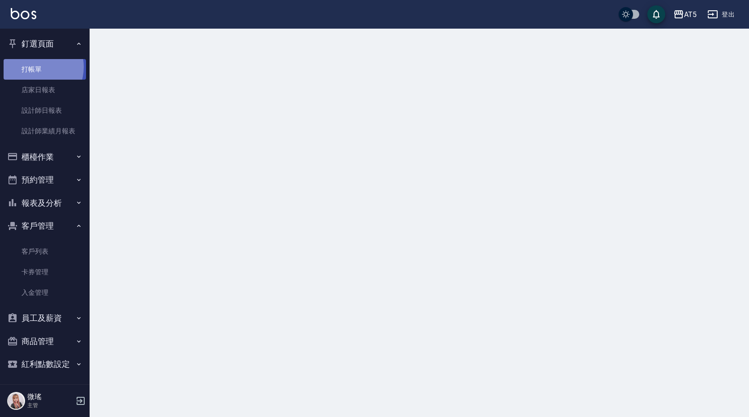
click at [32, 67] on link "打帳單" at bounding box center [45, 69] width 82 height 21
